Goal: Use online tool/utility: Utilize a website feature to perform a specific function

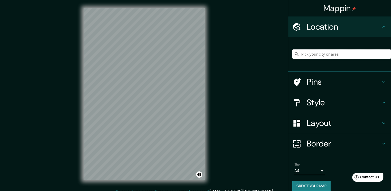
click at [327, 53] on input "Pick your city or area" at bounding box center [341, 53] width 99 height 9
paste input "[GEOGRAPHIC_DATA]"
type input "Noord, [GEOGRAPHIC_DATA], [GEOGRAPHIC_DATA], [GEOGRAPHIC_DATA]"
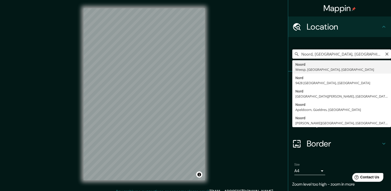
click at [373, 54] on input "Noord, [GEOGRAPHIC_DATA], [GEOGRAPHIC_DATA], [GEOGRAPHIC_DATA]" at bounding box center [341, 53] width 99 height 9
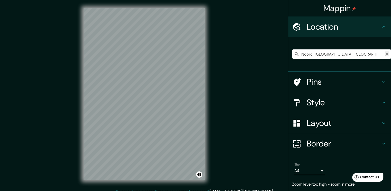
click at [385, 54] on icon "Clear" at bounding box center [386, 53] width 3 height 3
paste input "9.10301019222442, -79.35528106540622"
drag, startPoint x: 376, startPoint y: 55, endPoint x: 265, endPoint y: 59, distance: 111.0
click at [265, 59] on div "Mappin Location [GEOGRAPHIC_DATA] No results found Pins Style Layout Border Cho…" at bounding box center [195, 98] width 391 height 196
drag, startPoint x: 376, startPoint y: 52, endPoint x: 273, endPoint y: 55, distance: 103.3
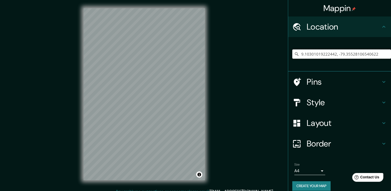
click at [274, 54] on div "Mappin Location [GEOGRAPHIC_DATA] No results found Pins Style Layout Border Cho…" at bounding box center [195, 98] width 391 height 196
paste input "Y:9.103010 X:-79.355281"
type input "Decima, [GEOGRAPHIC_DATA][PERSON_NAME], [GEOGRAPHIC_DATA], [GEOGRAPHIC_DATA]"
click at [385, 53] on icon "Clear" at bounding box center [386, 53] width 3 height 3
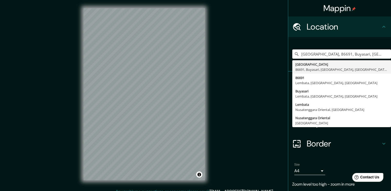
type input "[GEOGRAPHIC_DATA], 86691, Buyasari, [GEOGRAPHIC_DATA], [GEOGRAPHIC_DATA], [GEOG…"
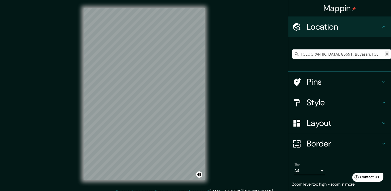
click at [385, 54] on icon "Clear" at bounding box center [386, 53] width 3 height 3
